Goal: Check status: Check status

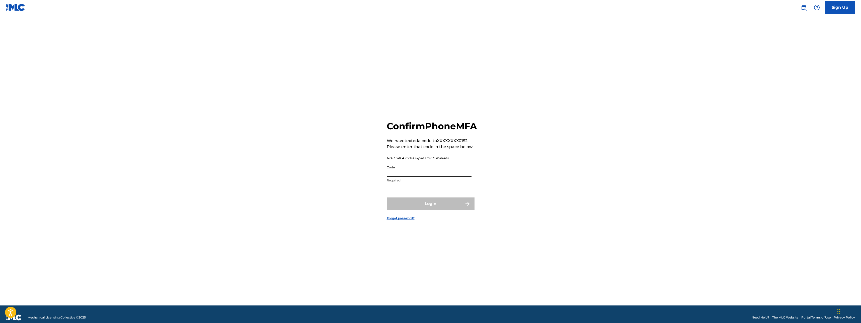
click at [405, 177] on input "Code" at bounding box center [429, 170] width 85 height 14
type input "682968"
click at [387, 198] on button "Login" at bounding box center [431, 204] width 88 height 13
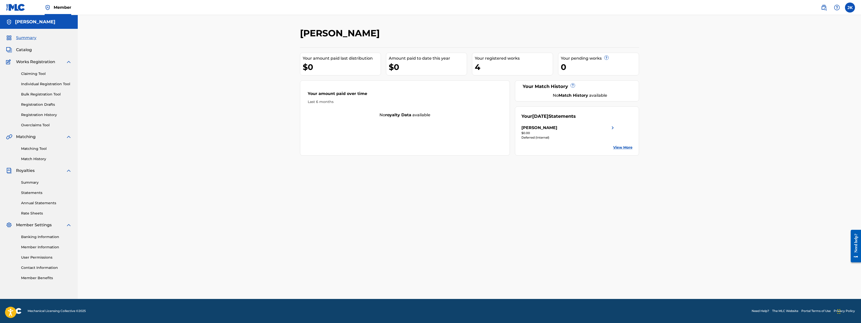
click at [546, 134] on div "$0.00" at bounding box center [568, 133] width 94 height 5
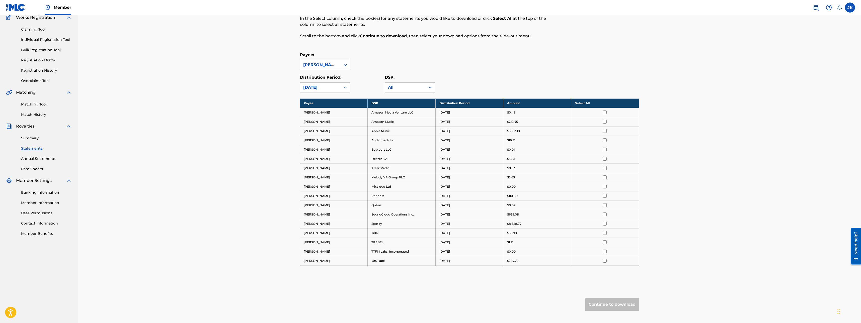
scroll to position [50, 0]
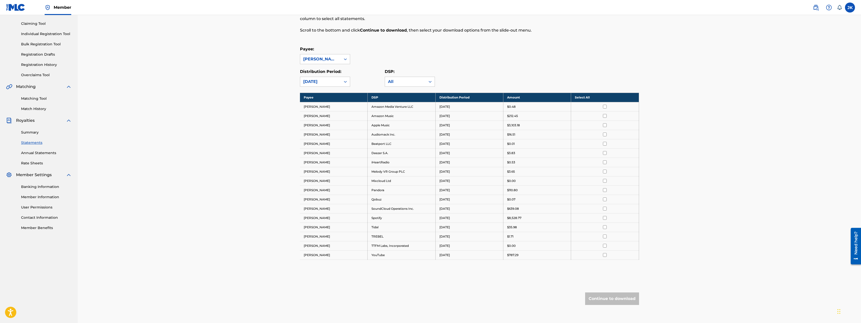
drag, startPoint x: 522, startPoint y: 216, endPoint x: 501, endPoint y: 216, distance: 21.1
click at [501, 216] on tr "[PERSON_NAME] Spotify [DATE] $8,528.77" at bounding box center [469, 217] width 339 height 9
click at [525, 216] on div "$8,528.77" at bounding box center [537, 218] width 60 height 5
click at [606, 201] on input "checkbox" at bounding box center [605, 200] width 4 height 4
click at [604, 201] on input "checkbox" at bounding box center [605, 200] width 4 height 4
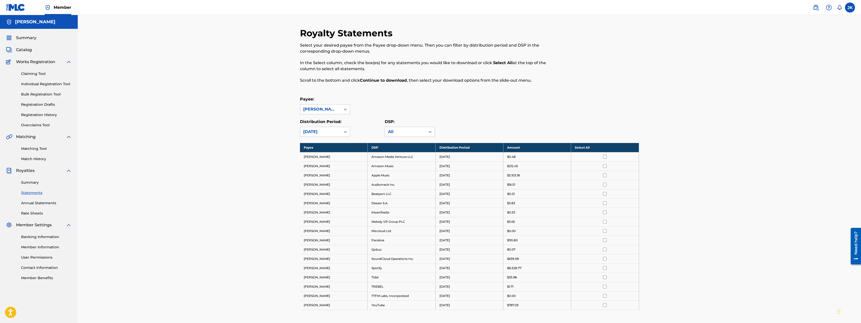
scroll to position [25, 0]
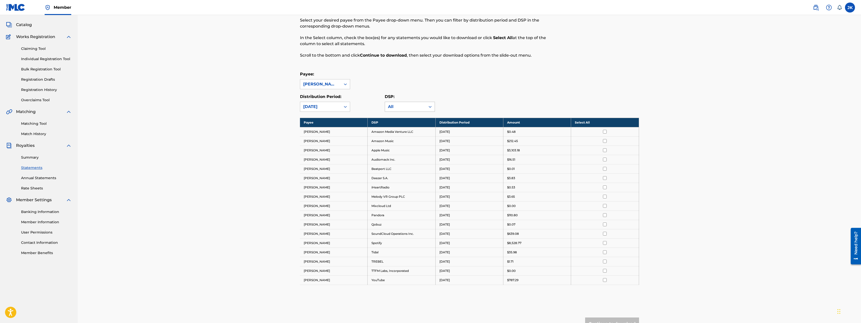
click at [418, 110] on div "All" at bounding box center [405, 107] width 35 height 6
click at [463, 105] on div "DSP: 18 results available. Use Up and Down to choose options, press Enter to se…" at bounding box center [427, 103] width 85 height 18
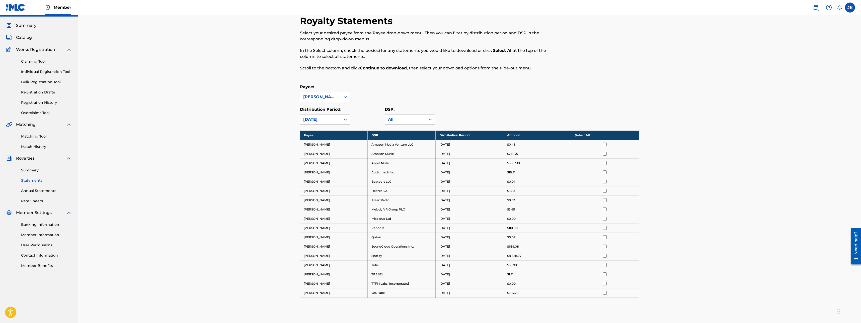
scroll to position [0, 0]
